Goal: Information Seeking & Learning: Learn about a topic

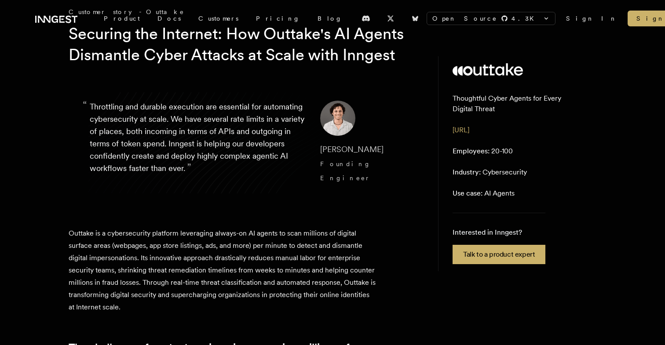
scroll to position [53, 0]
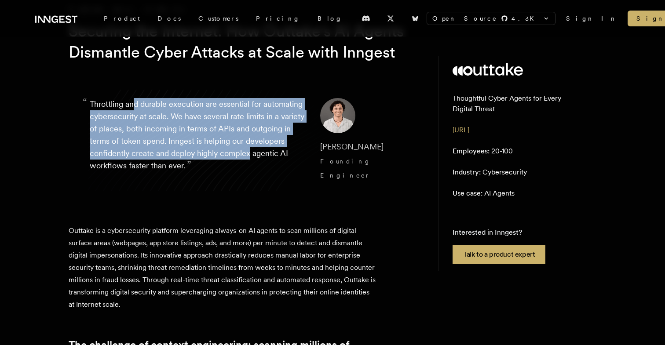
drag, startPoint x: 134, startPoint y: 130, endPoint x: 119, endPoint y: 187, distance: 58.6
click at [119, 183] on p "“ Throttling and durable execution are essential for automating cybersecurity a…" at bounding box center [198, 140] width 216 height 84
drag, startPoint x: 119, startPoint y: 187, endPoint x: 245, endPoint y: 126, distance: 140.3
click at [245, 126] on p "“ Throttling and durable execution are essential for automating cybersecurity a…" at bounding box center [198, 140] width 216 height 84
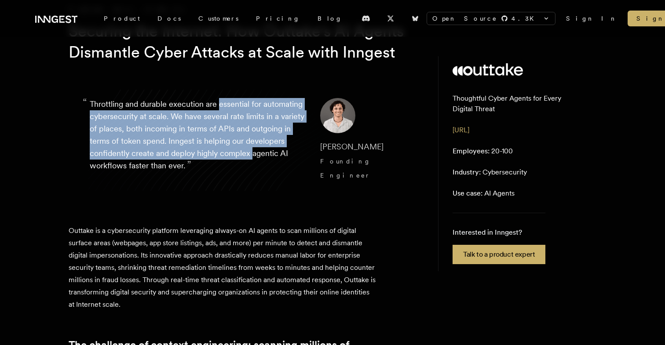
click at [245, 126] on p "“ Throttling and durable execution are essential for automating cybersecurity a…" at bounding box center [198, 140] width 216 height 84
drag, startPoint x: 245, startPoint y: 126, endPoint x: 103, endPoint y: 182, distance: 152.7
click at [103, 182] on p "“ Throttling and durable execution are essential for automating cybersecurity a…" at bounding box center [198, 140] width 216 height 84
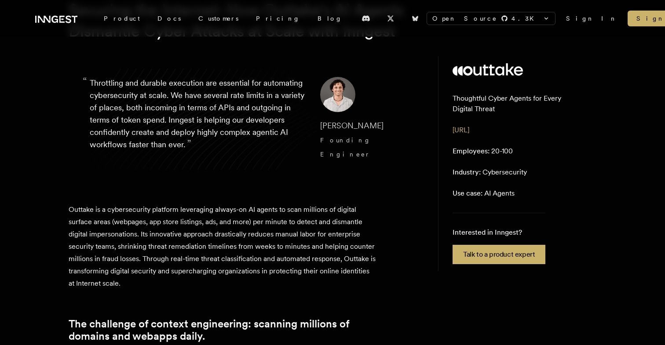
scroll to position [78, 0]
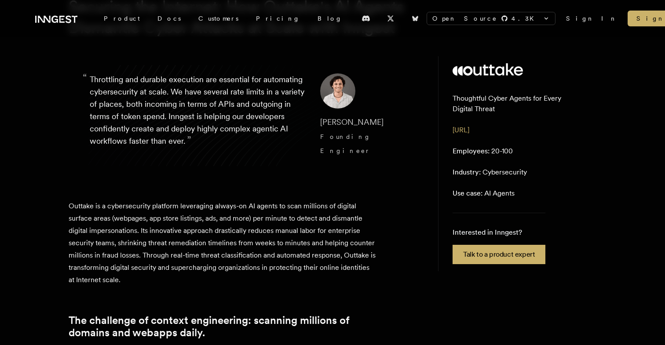
click at [173, 102] on p "“ Throttling and durable execution are essential for automating cybersecurity a…" at bounding box center [198, 115] width 216 height 84
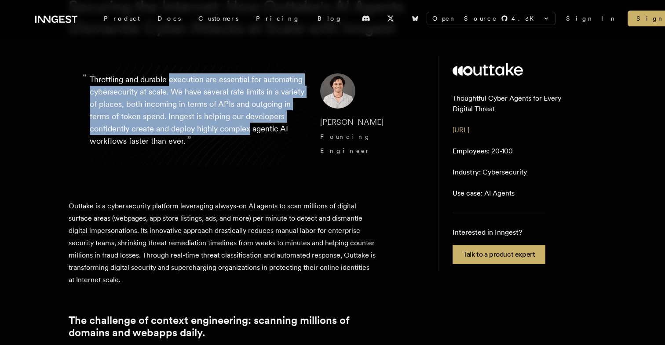
drag, startPoint x: 173, startPoint y: 102, endPoint x: 95, endPoint y: 163, distance: 99.3
click at [95, 158] on p "“ Throttling and durable execution are essential for automating cybersecurity a…" at bounding box center [198, 115] width 216 height 84
drag, startPoint x: 95, startPoint y: 163, endPoint x: 256, endPoint y: 102, distance: 171.2
click at [256, 102] on p "“ Throttling and durable execution are essential for automating cybersecurity a…" at bounding box center [198, 115] width 216 height 84
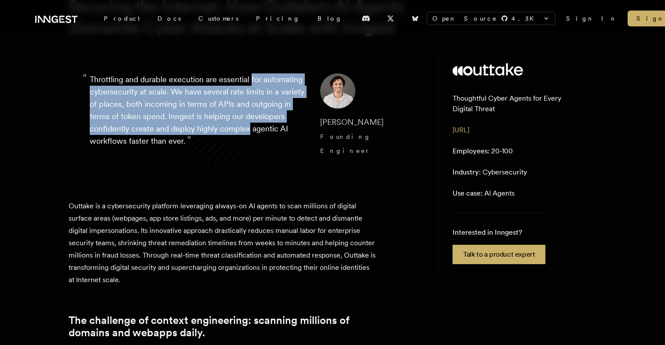
click at [256, 102] on p "“ Throttling and durable execution are essential for automating cybersecurity a…" at bounding box center [198, 115] width 216 height 84
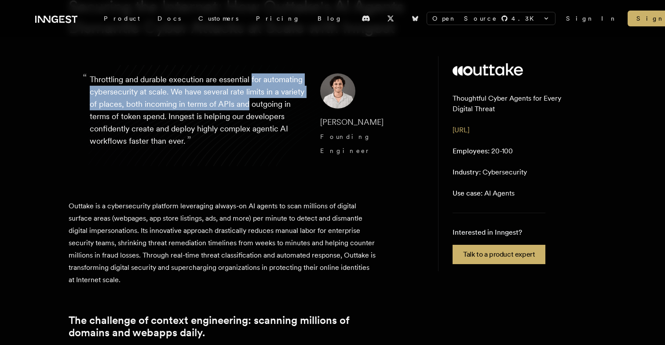
drag, startPoint x: 256, startPoint y: 102, endPoint x: 49, endPoint y: 136, distance: 209.0
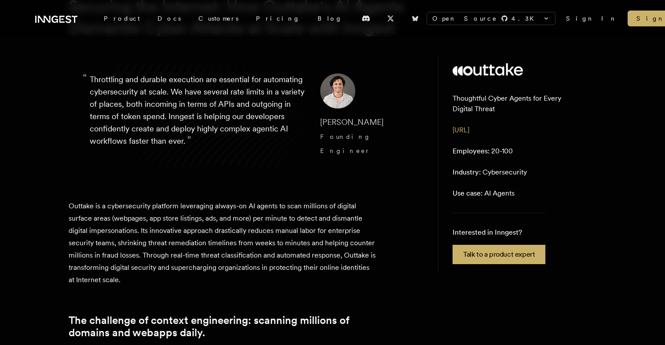
click at [121, 149] on p "“ Throttling and durable execution are essential for automating cybersecurity a…" at bounding box center [198, 115] width 216 height 84
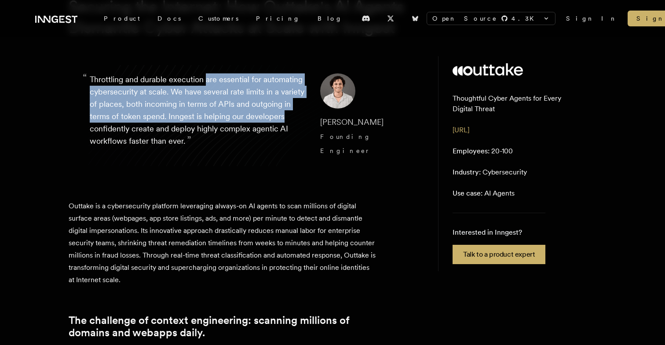
drag, startPoint x: 121, startPoint y: 149, endPoint x: 212, endPoint y: 104, distance: 101.1
click at [212, 104] on p "“ Throttling and durable execution are essential for automating cybersecurity a…" at bounding box center [198, 115] width 216 height 84
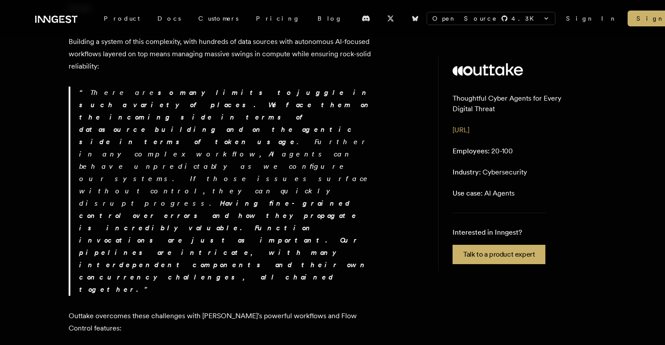
scroll to position [870, 0]
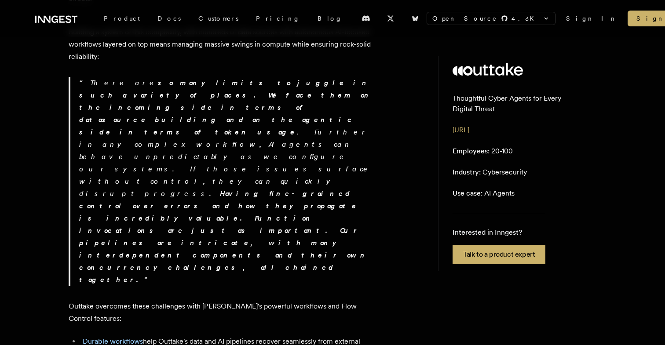
click at [461, 129] on link "[URL]" at bounding box center [461, 130] width 17 height 8
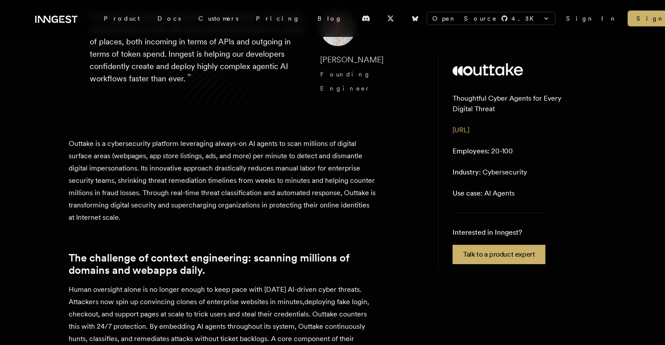
scroll to position [0, 0]
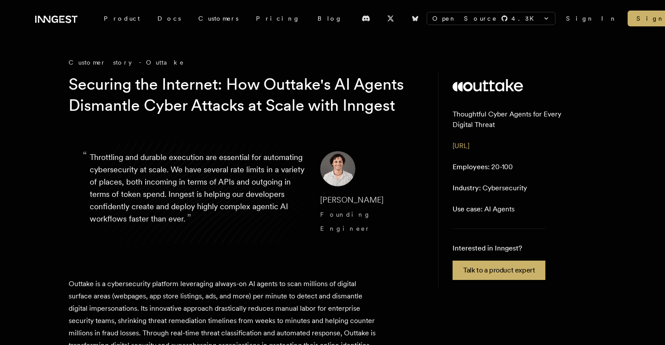
click at [278, 153] on blockquote "“ Throttling and durable execution are essential for automating cybersecurity a…" at bounding box center [245, 193] width 352 height 127
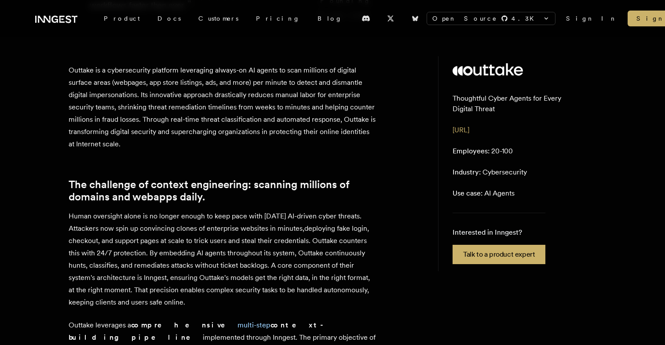
scroll to position [219, 0]
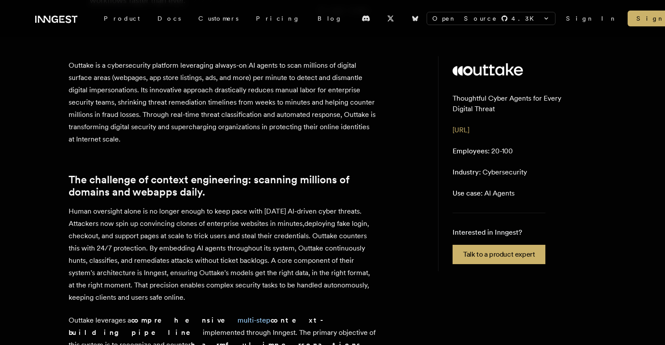
click at [257, 115] on p "Outtake is a cybersecurity platform leveraging always-on AI agents to scan mill…" at bounding box center [223, 102] width 308 height 86
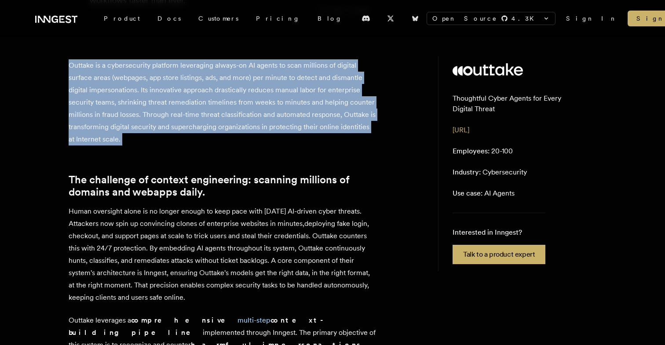
click at [257, 115] on p "Outtake is a cybersecurity platform leveraging always-on AI agents to scan mill…" at bounding box center [223, 102] width 308 height 86
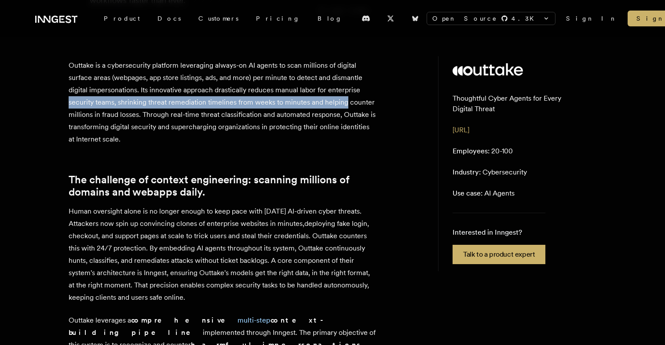
drag, startPoint x: 349, startPoint y: 110, endPoint x: 57, endPoint y: 113, distance: 292.1
drag, startPoint x: 57, startPoint y: 113, endPoint x: 344, endPoint y: 115, distance: 286.4
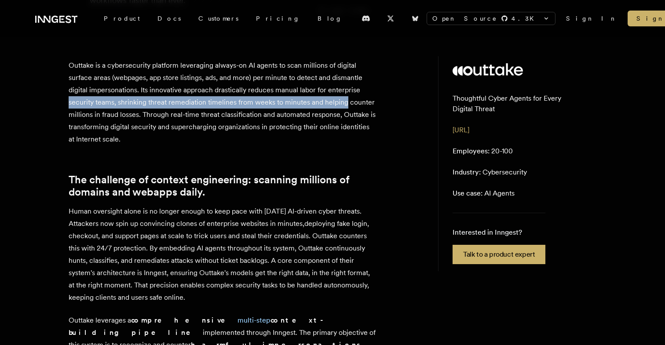
click at [344, 115] on p "Outtake is a cybersecurity platform leveraging always-on AI agents to scan mill…" at bounding box center [223, 102] width 308 height 86
drag, startPoint x: 344, startPoint y: 115, endPoint x: 79, endPoint y: 112, distance: 264.8
click at [79, 112] on p "Outtake is a cybersecurity platform leveraging always-on AI agents to scan mill…" at bounding box center [223, 102] width 308 height 86
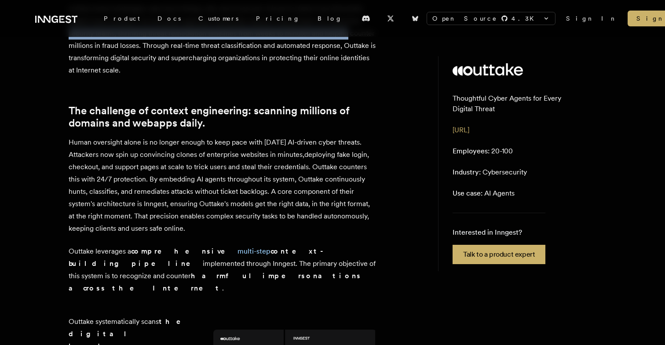
scroll to position [289, 0]
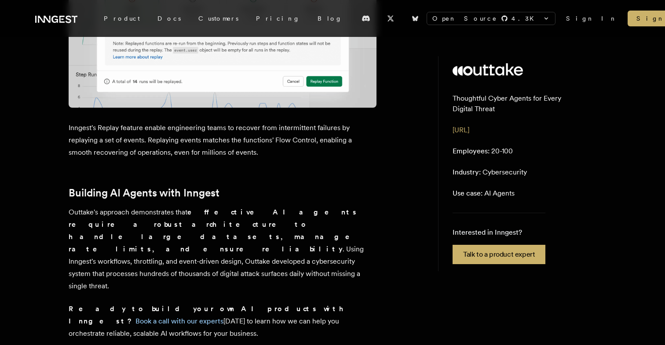
scroll to position [2157, 0]
